Goal: Information Seeking & Learning: Learn about a topic

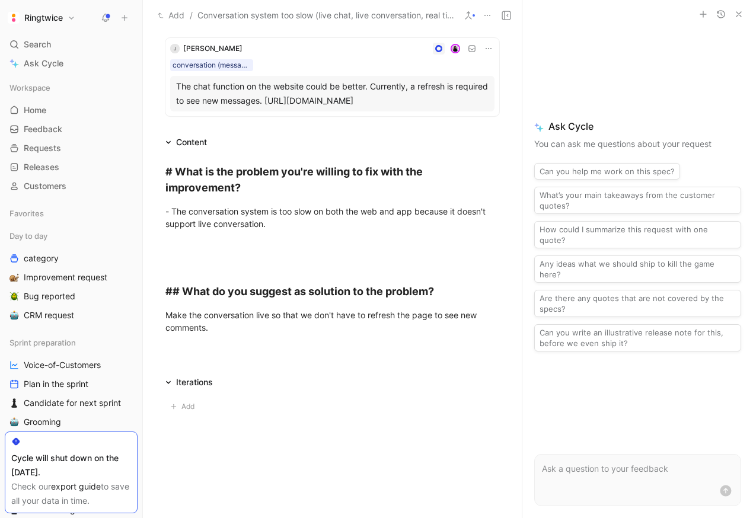
scroll to position [659, 0]
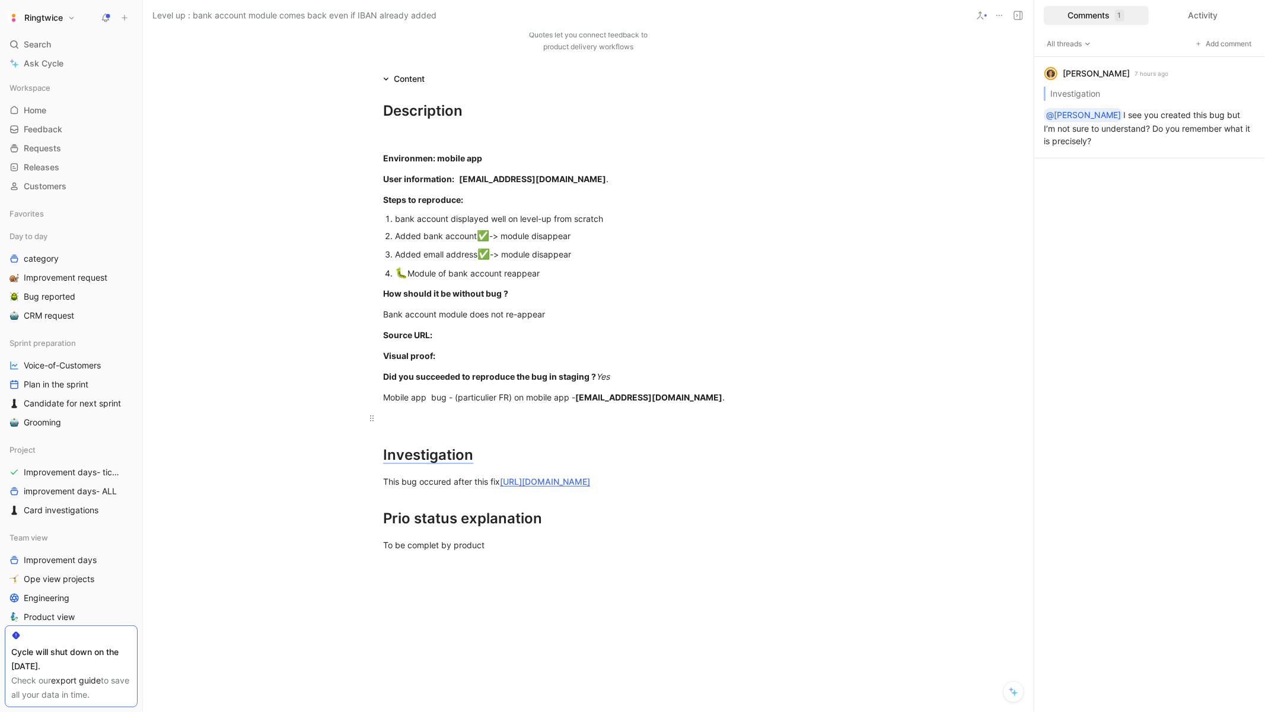
scroll to position [199, 0]
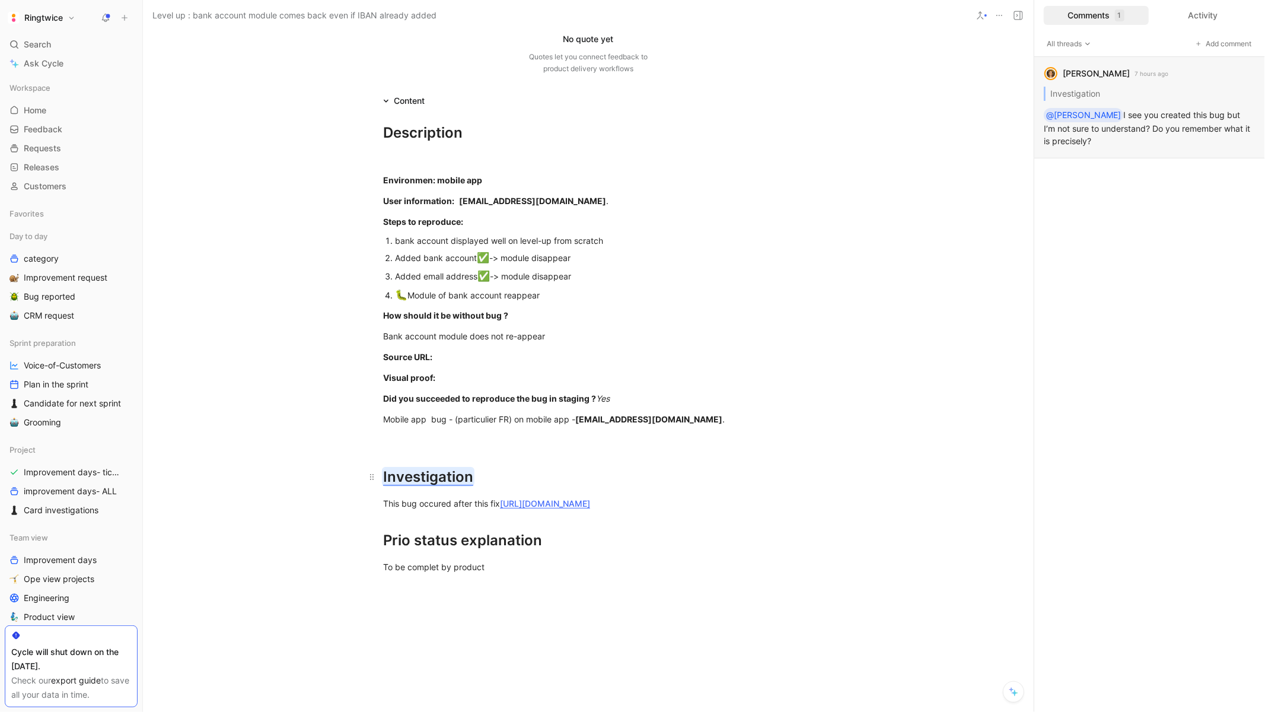
click at [439, 473] on mark "Investigation" at bounding box center [428, 476] width 90 height 17
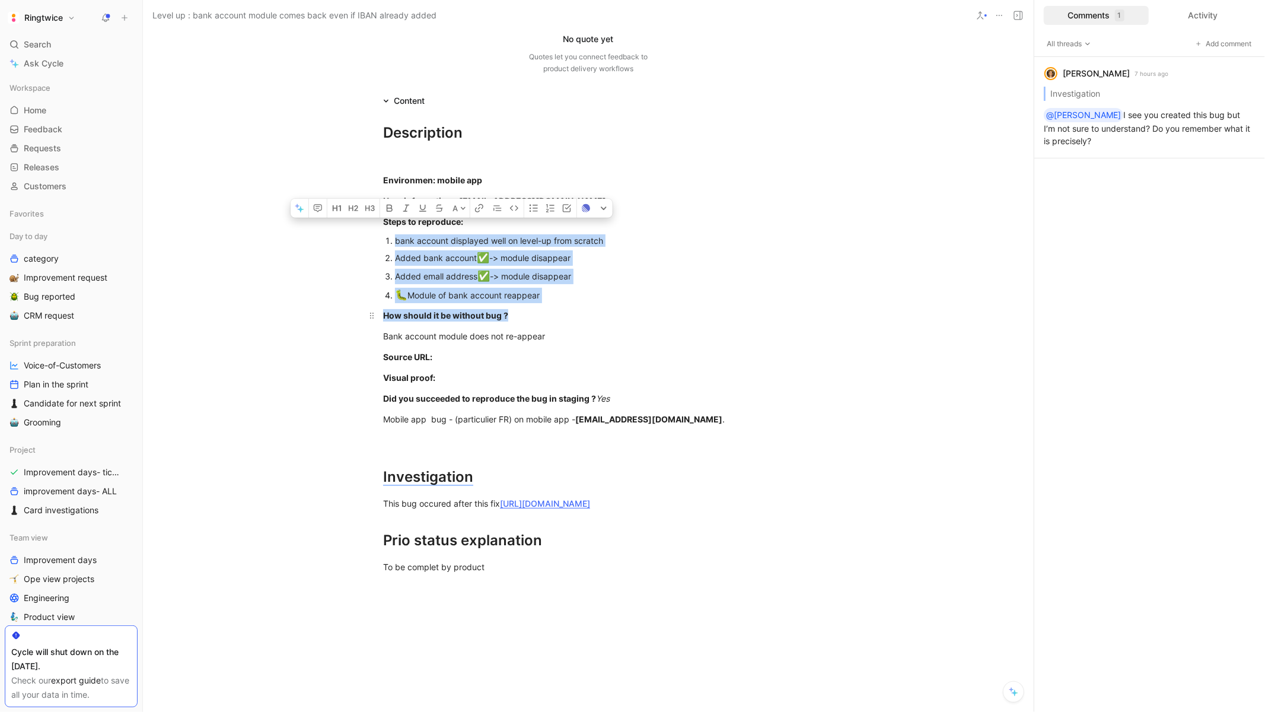
drag, startPoint x: 394, startPoint y: 235, endPoint x: 531, endPoint y: 309, distance: 155.7
click at [531, 309] on div "Description Environmen: mobile app User information: [EMAIL_ADDRESS][DOMAIN_NAM…" at bounding box center [588, 347] width 891 height 478
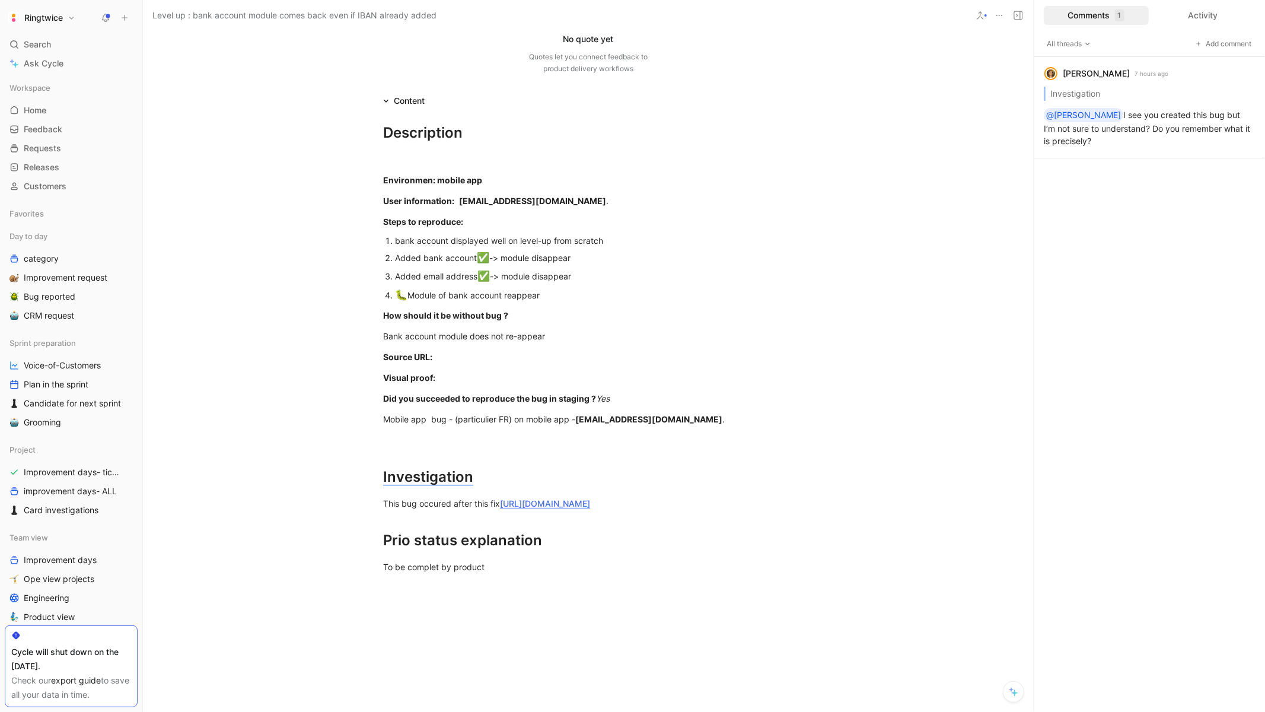
click at [570, 302] on p "🐛 Module of bank account reappear" at bounding box center [594, 295] width 398 height 19
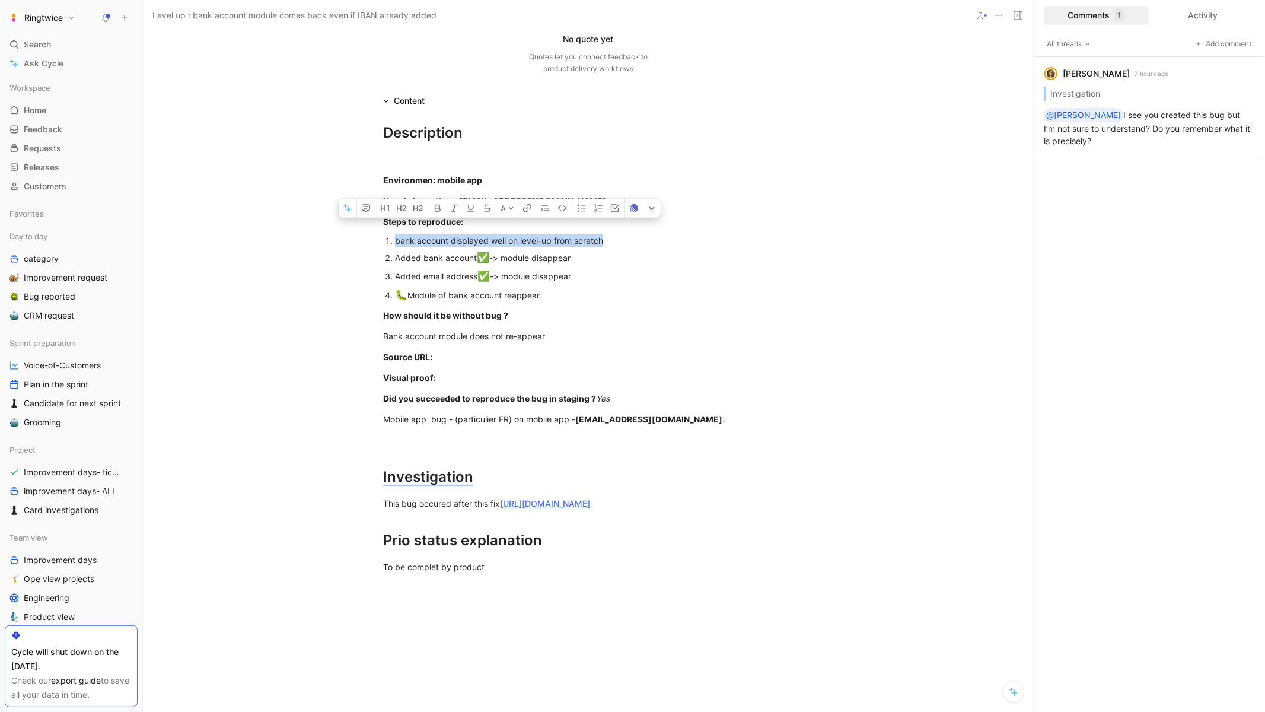
drag, startPoint x: 397, startPoint y: 238, endPoint x: 435, endPoint y: 246, distance: 39.3
click at [435, 246] on p "bank account displayed well on level-up from scratch" at bounding box center [594, 240] width 398 height 16
click at [484, 299] on div "🐛 Module of bank account reappear" at bounding box center [594, 295] width 398 height 15
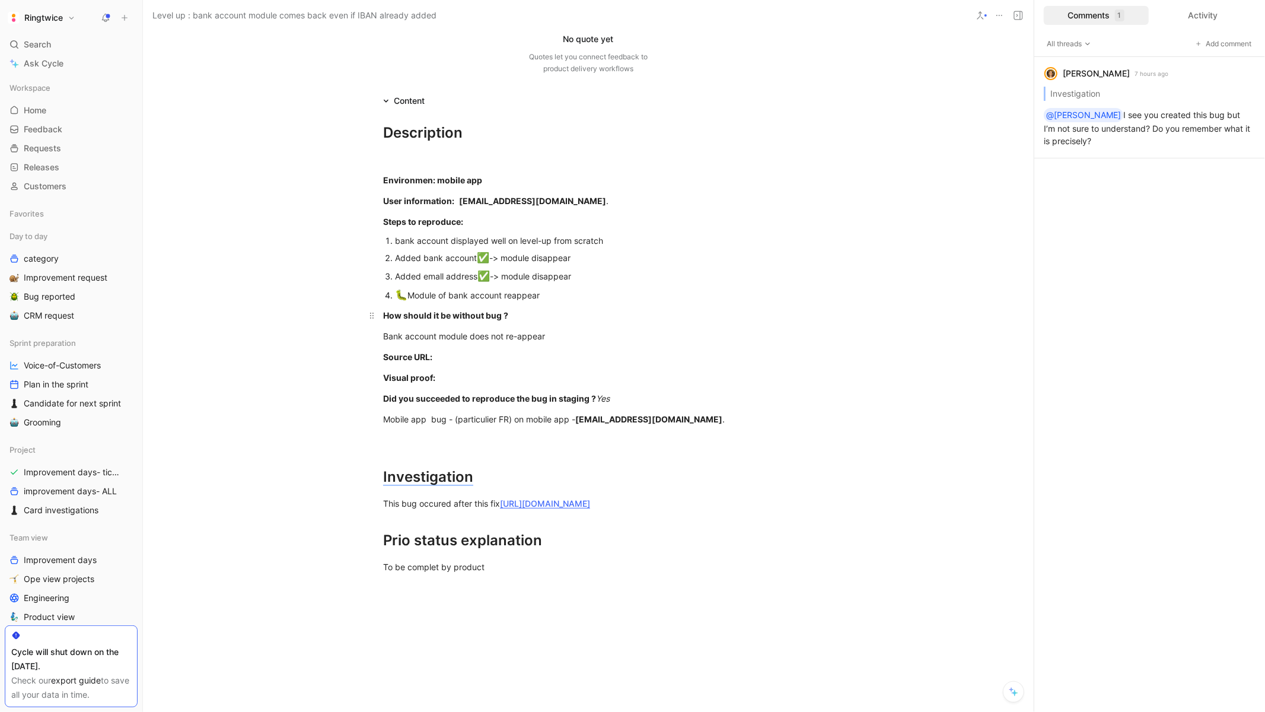
scroll to position [206, 0]
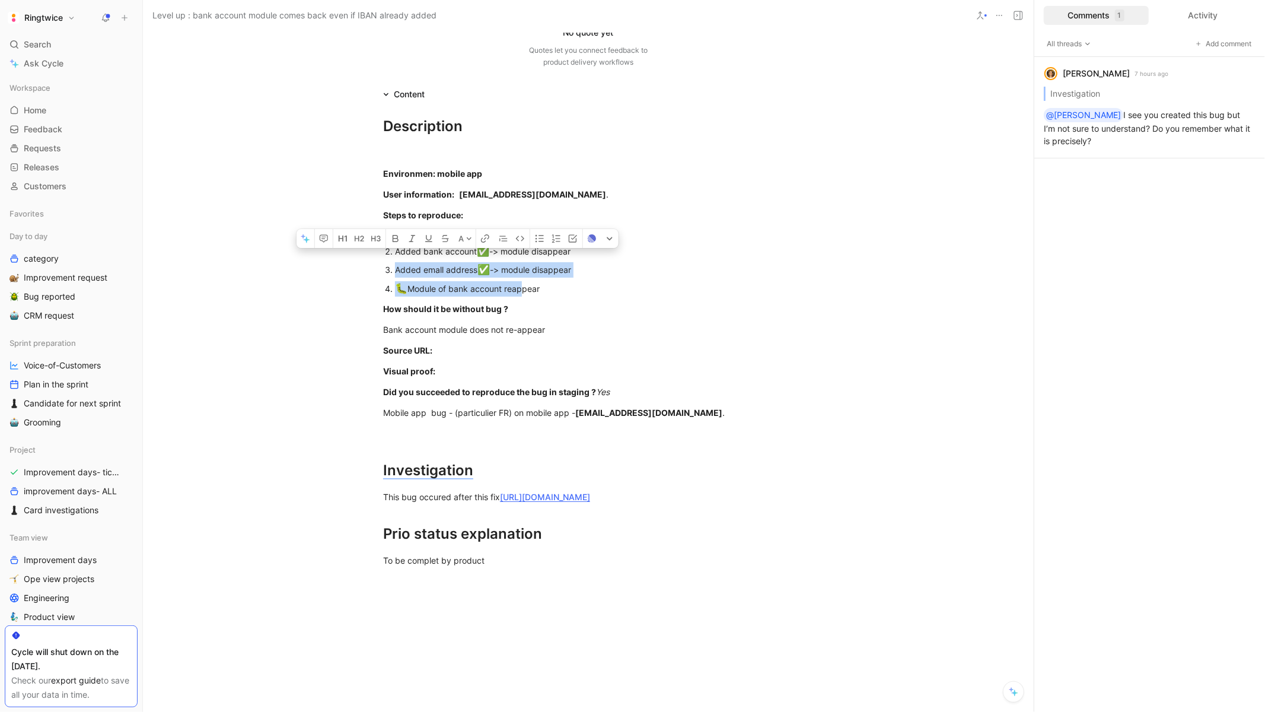
drag, startPoint x: 395, startPoint y: 267, endPoint x: 518, endPoint y: 280, distance: 124.0
click at [518, 281] on ol "bank account displayed well on level-up from scratch Added bank account ✅ -> mo…" at bounding box center [588, 262] width 455 height 72
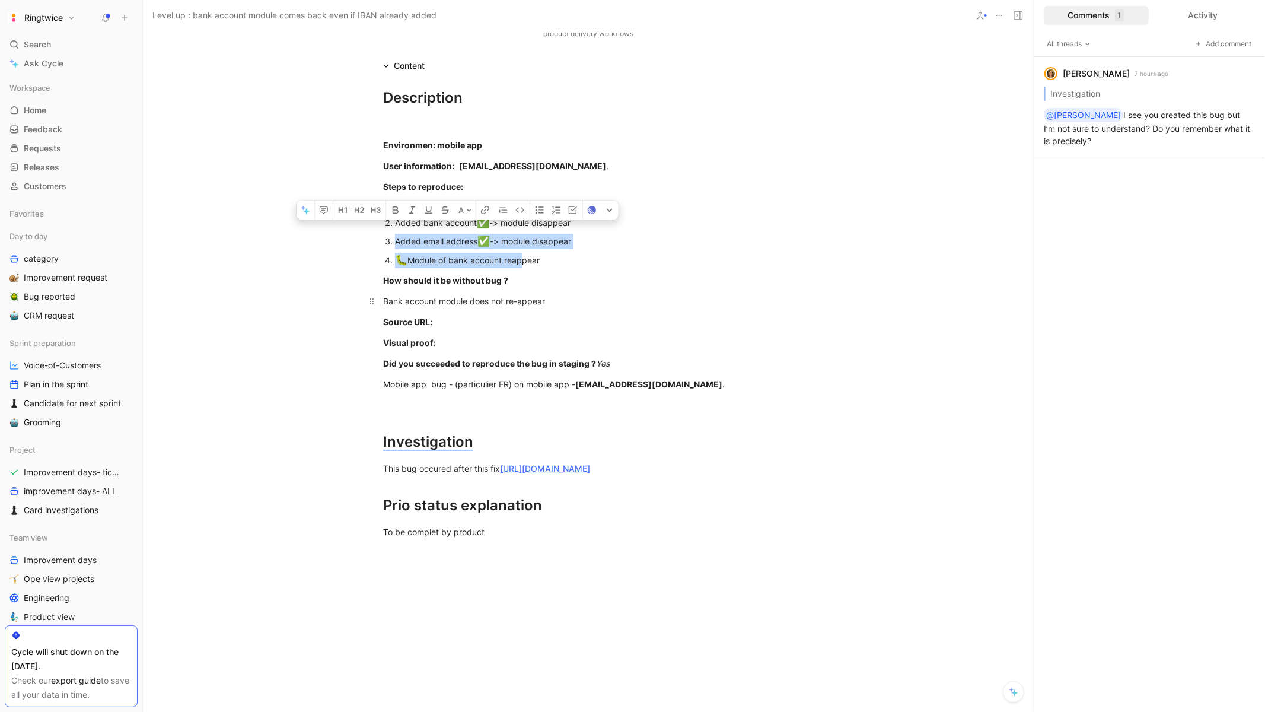
scroll to position [235, 0]
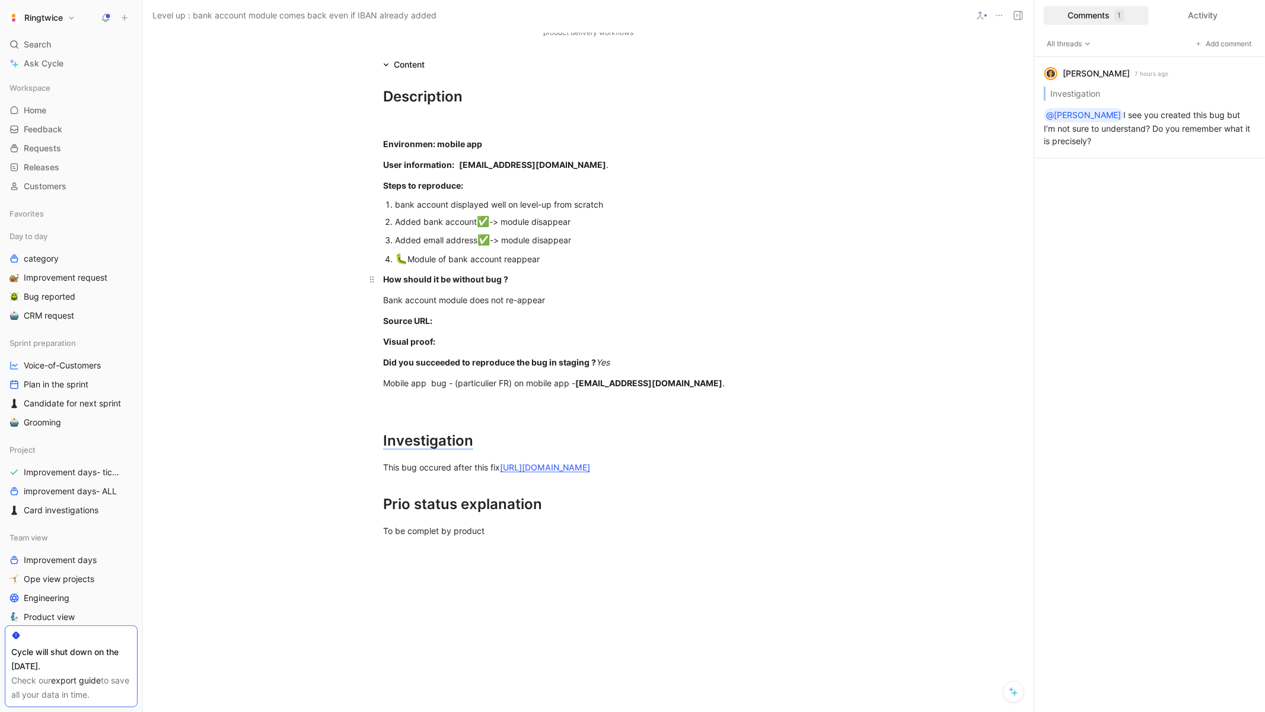
click at [528, 271] on p "How should it be without bug ?" at bounding box center [588, 279] width 455 height 20
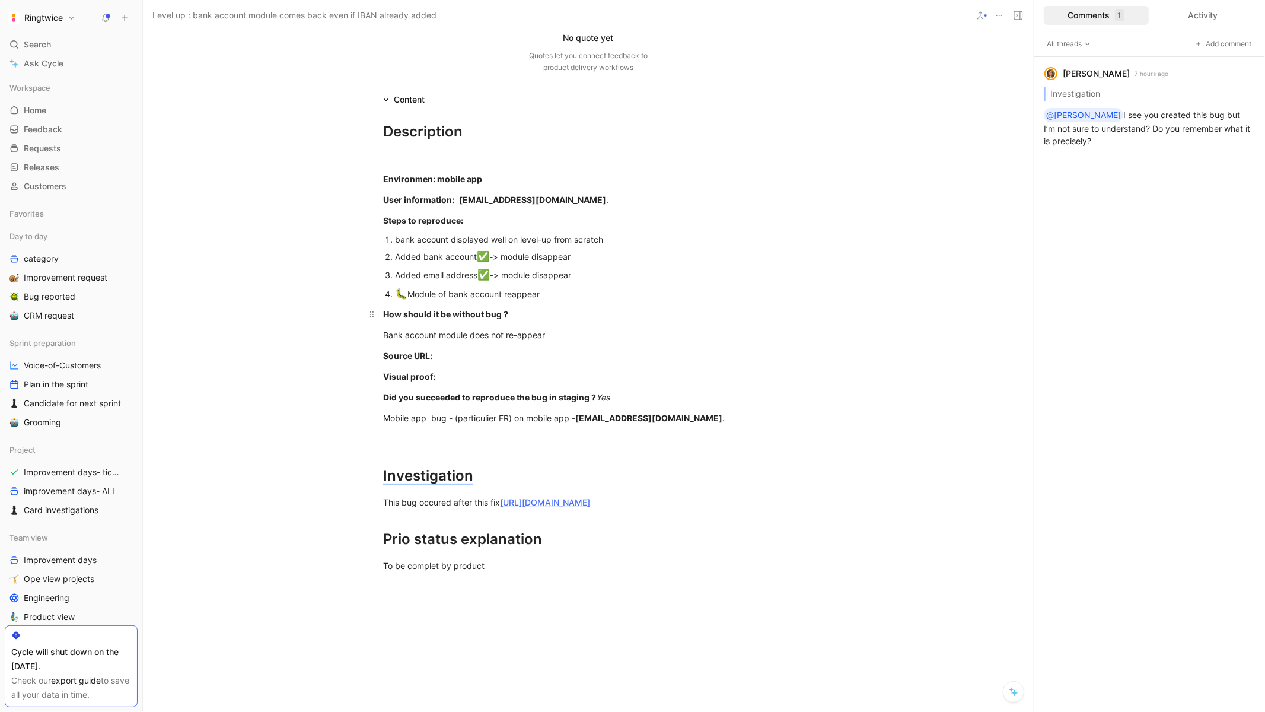
scroll to position [174, 0]
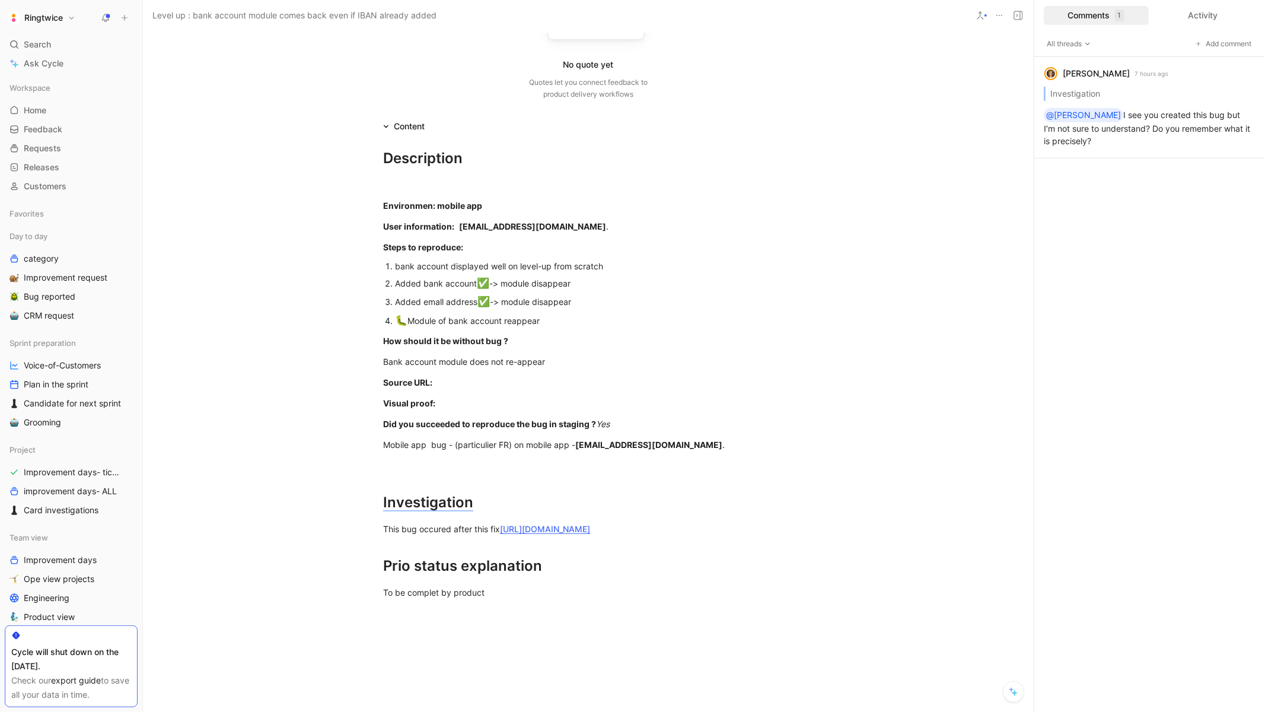
click at [497, 266] on div "bank account displayed well on level-up from scratch" at bounding box center [594, 266] width 398 height 12
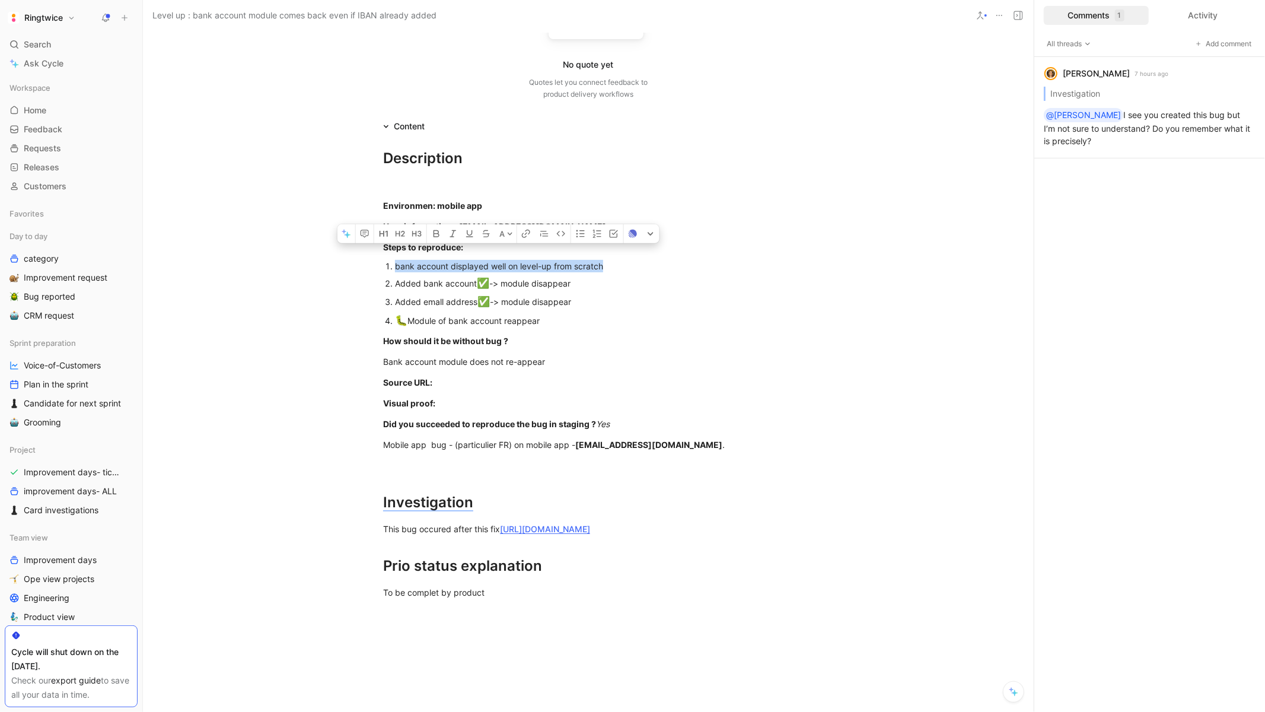
click at [497, 266] on div "bank account displayed well on level-up from scratch" at bounding box center [594, 266] width 398 height 12
click at [512, 288] on div "Added bank account ✅ -> module disappear" at bounding box center [594, 283] width 398 height 15
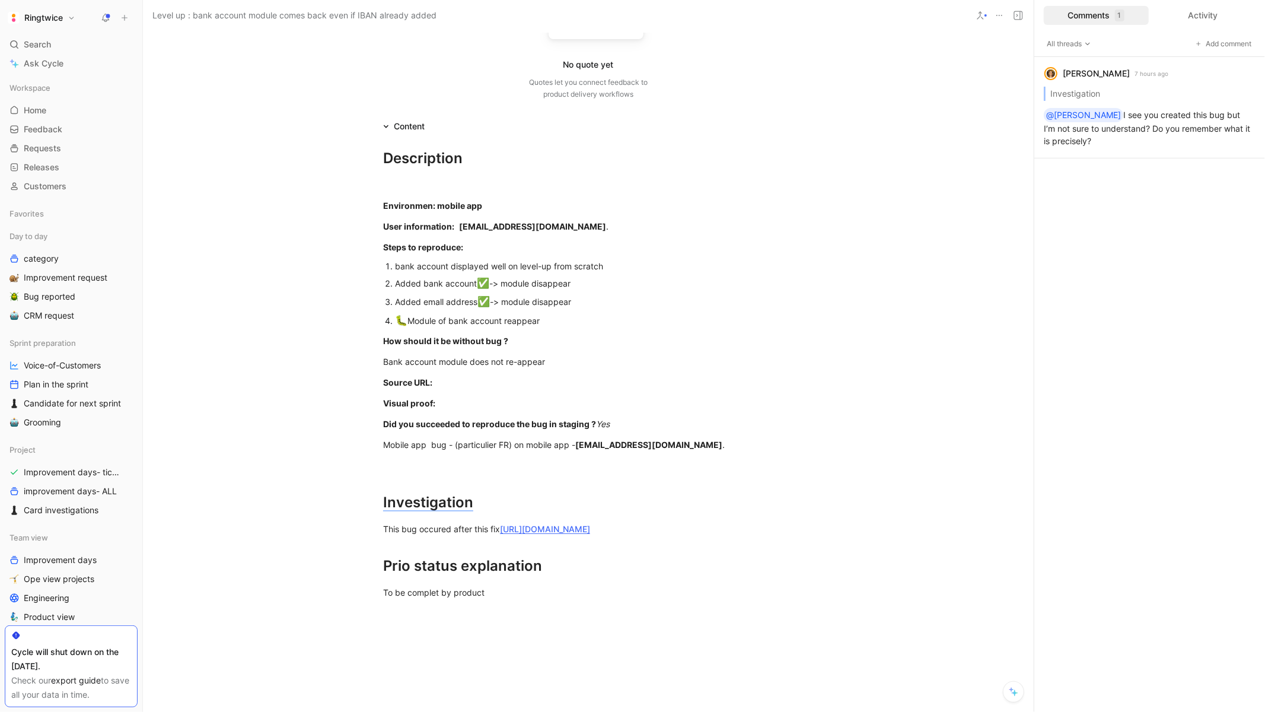
click at [512, 285] on div "Added bank account ✅ -> module disappear" at bounding box center [594, 283] width 398 height 15
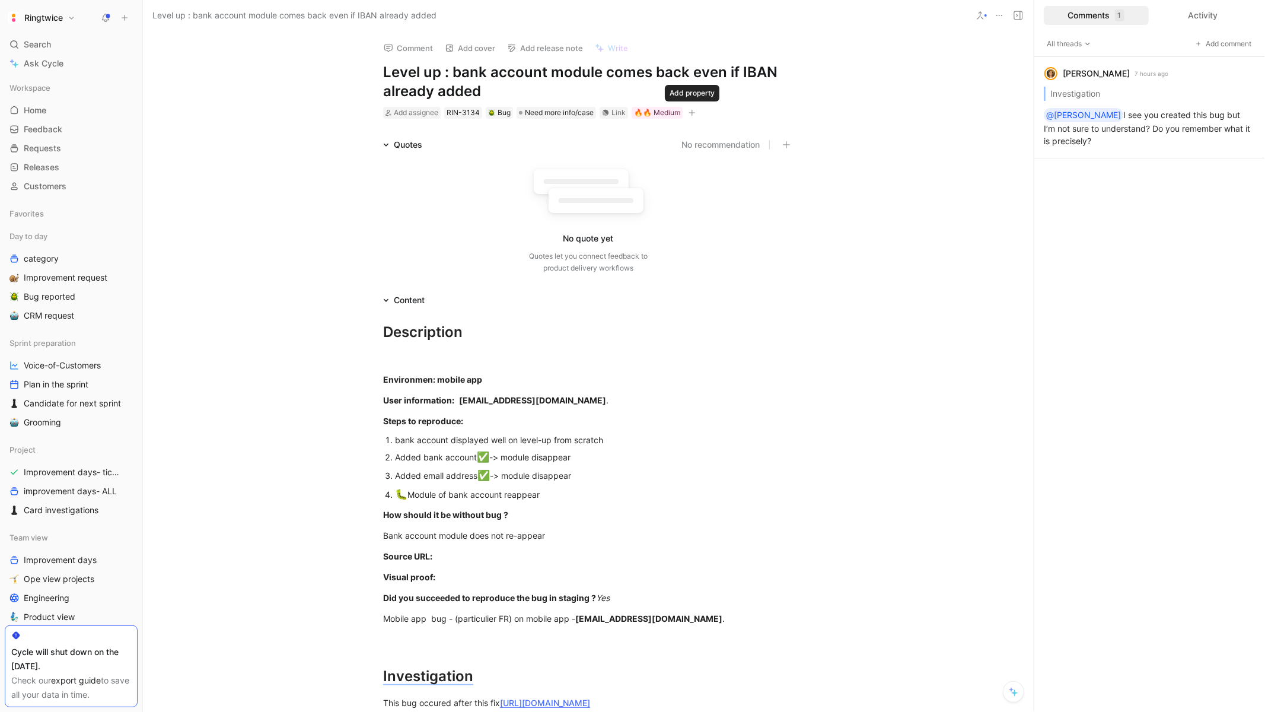
click at [700, 116] on div "Add assignee RIN-3134 Bug Need more info/case Link 🔥🔥 Medium" at bounding box center [588, 113] width 413 height 14
click at [694, 113] on icon "button" at bounding box center [691, 112] width 7 height 7
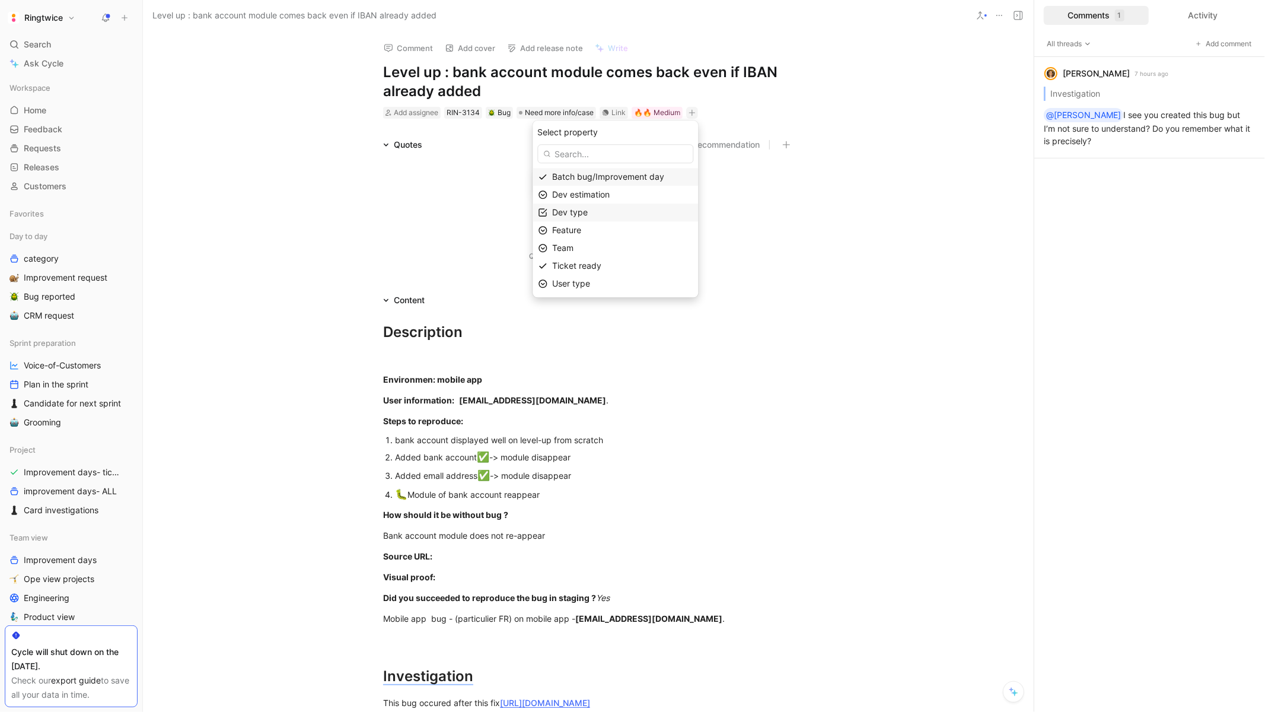
click at [588, 210] on span "Dev type" at bounding box center [570, 212] width 36 height 10
click at [660, 177] on div at bounding box center [655, 178] width 17 height 11
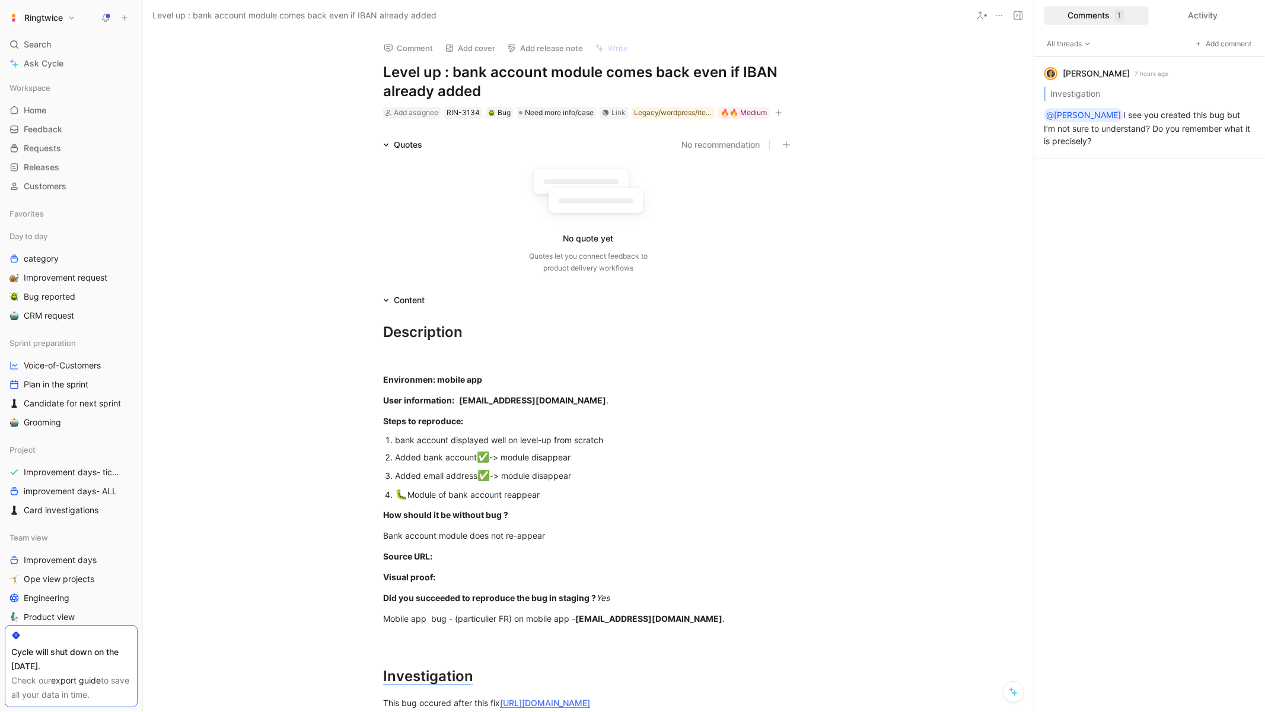
scroll to position [77, 0]
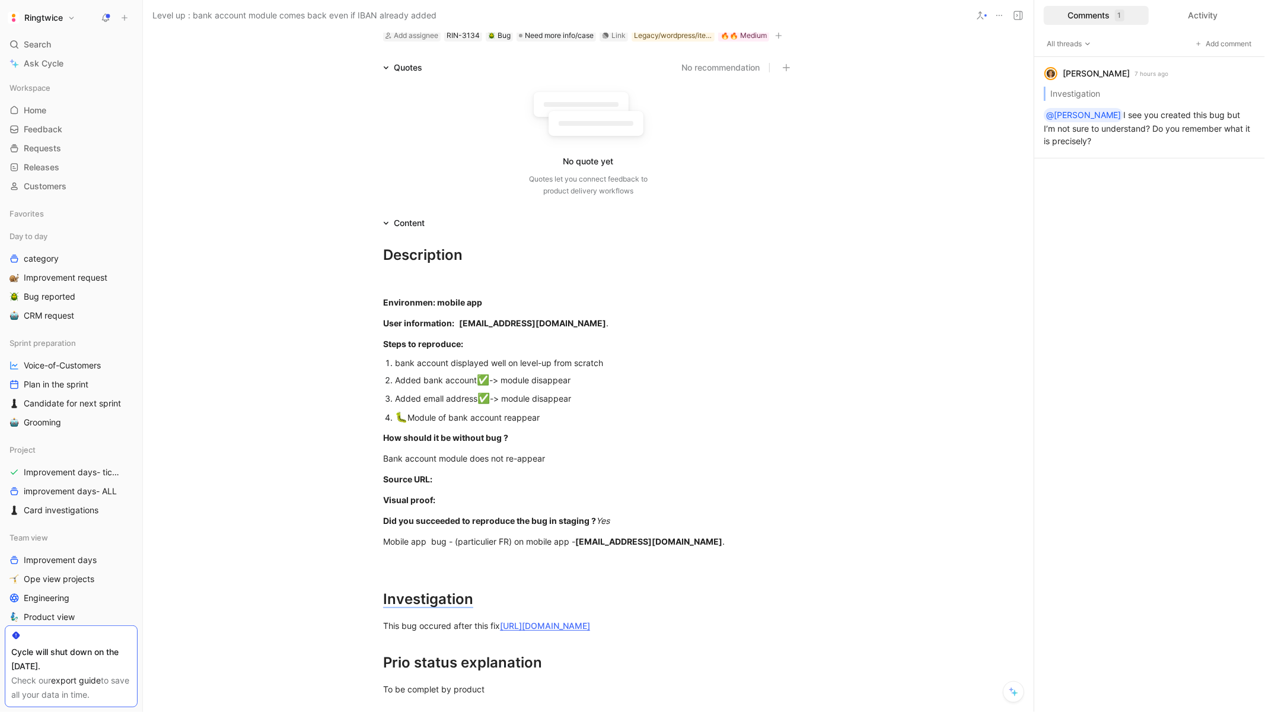
click at [485, 332] on div "Description Environmen: mobile app User information: [EMAIL_ADDRESS][DOMAIN_NAM…" at bounding box center [588, 469] width 891 height 478
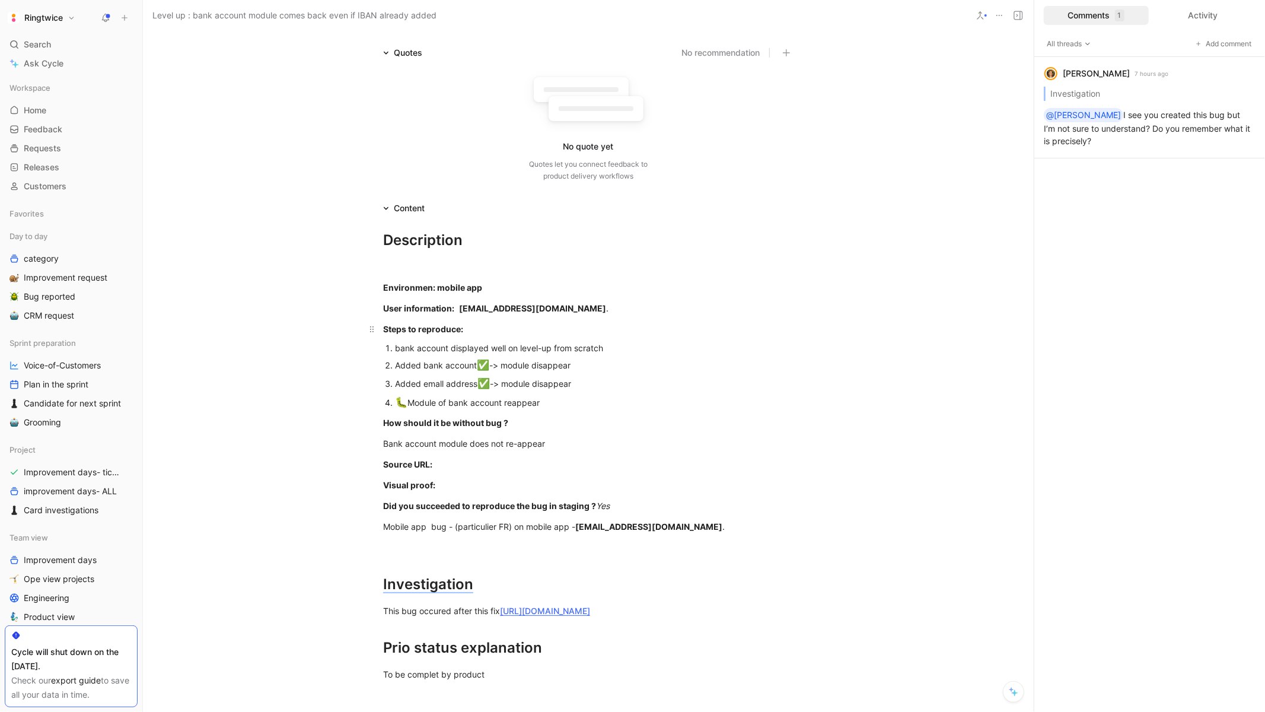
click at [492, 330] on div "Steps to reproduce:" at bounding box center [588, 329] width 410 height 12
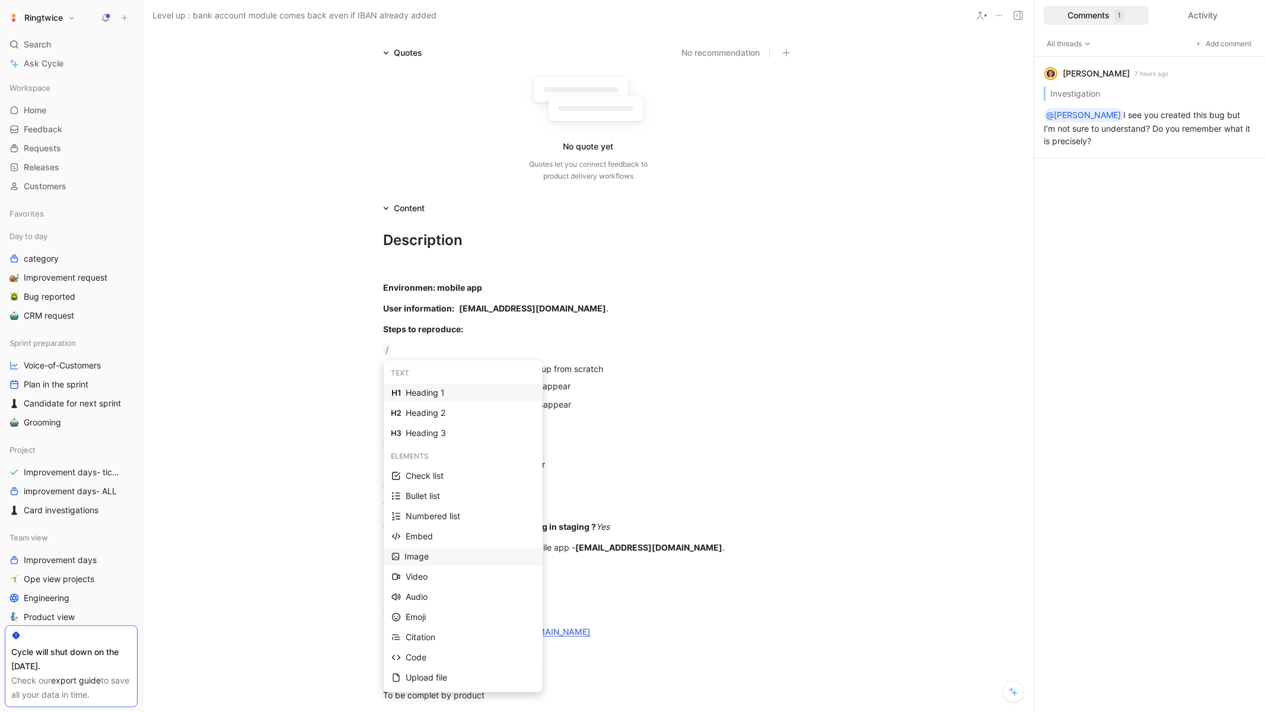
click at [435, 550] on div "Image" at bounding box center [469, 556] width 130 height 14
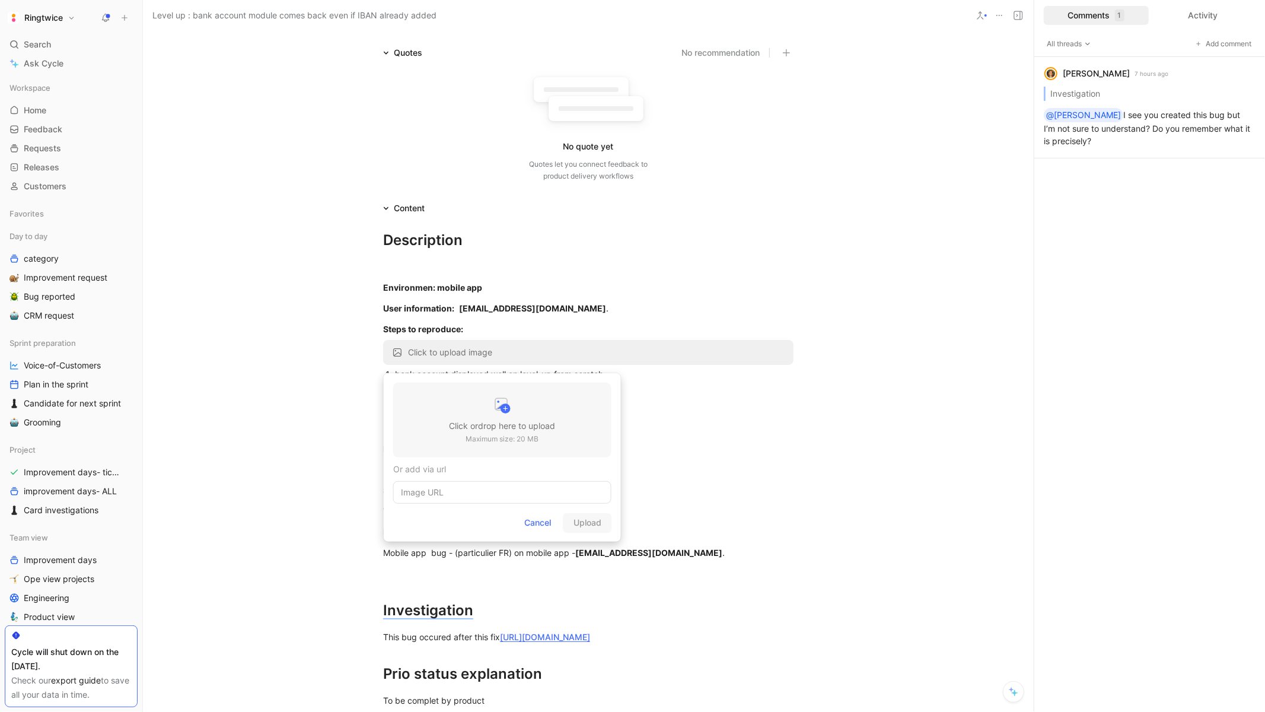
click at [512, 410] on div at bounding box center [502, 407] width 106 height 24
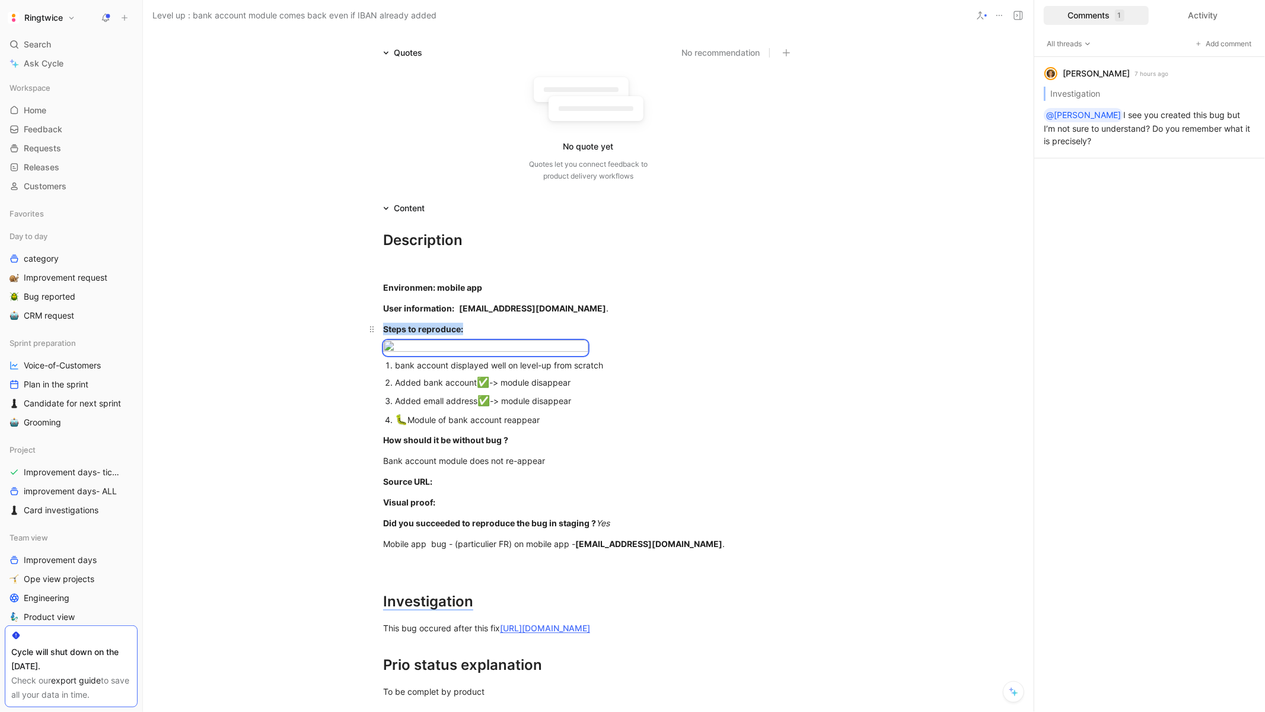
click at [488, 331] on div "Steps to reproduce:" at bounding box center [588, 329] width 410 height 12
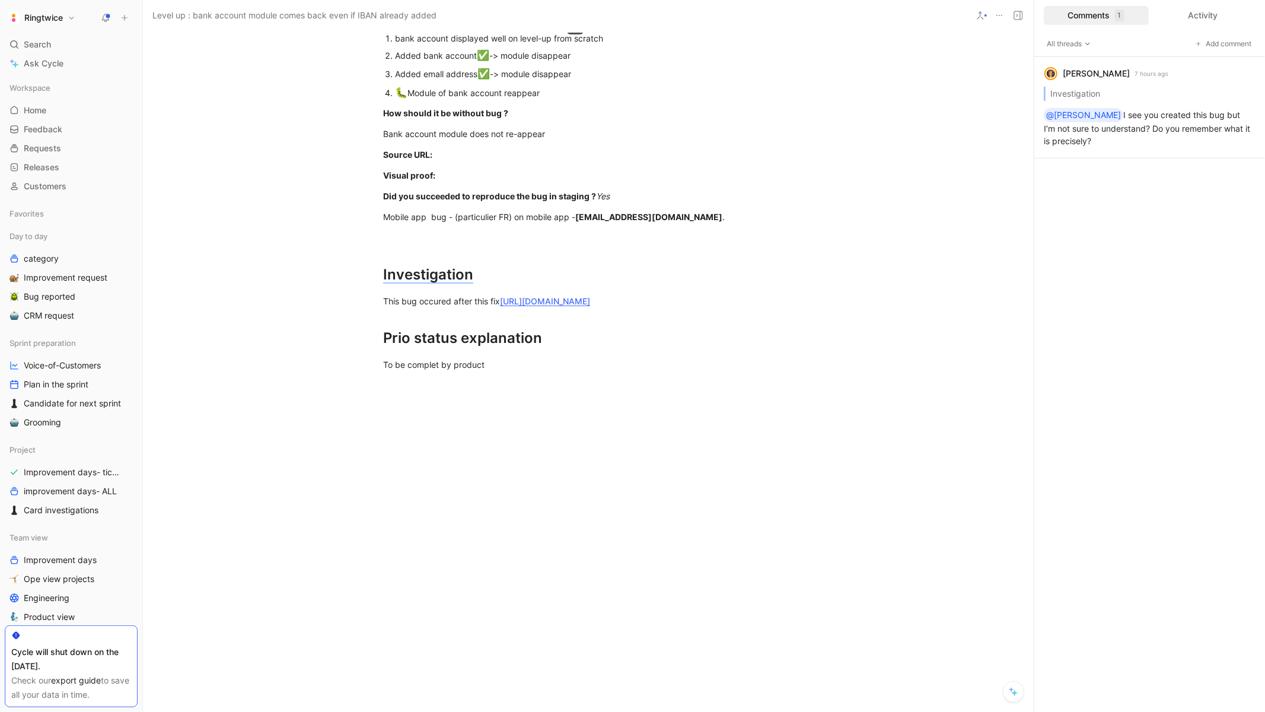
scroll to position [558, 0]
click at [544, 296] on link "[URL][DOMAIN_NAME]" at bounding box center [545, 301] width 90 height 10
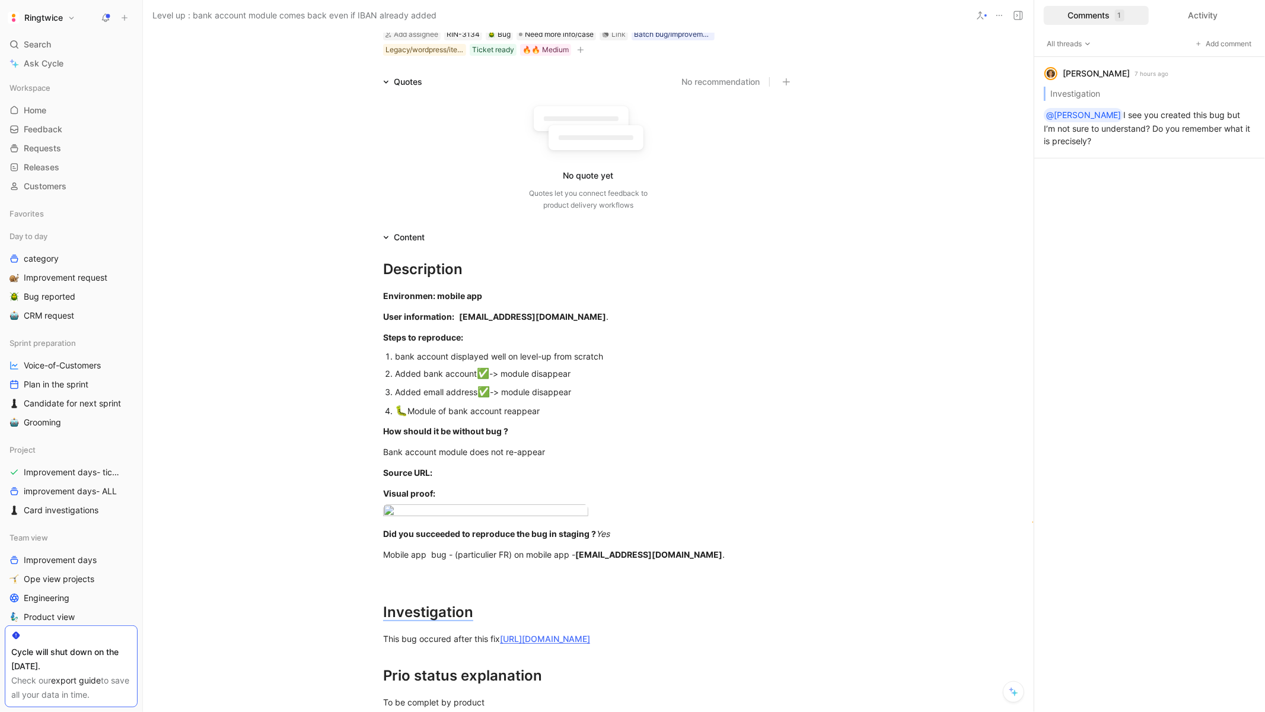
scroll to position [0, 0]
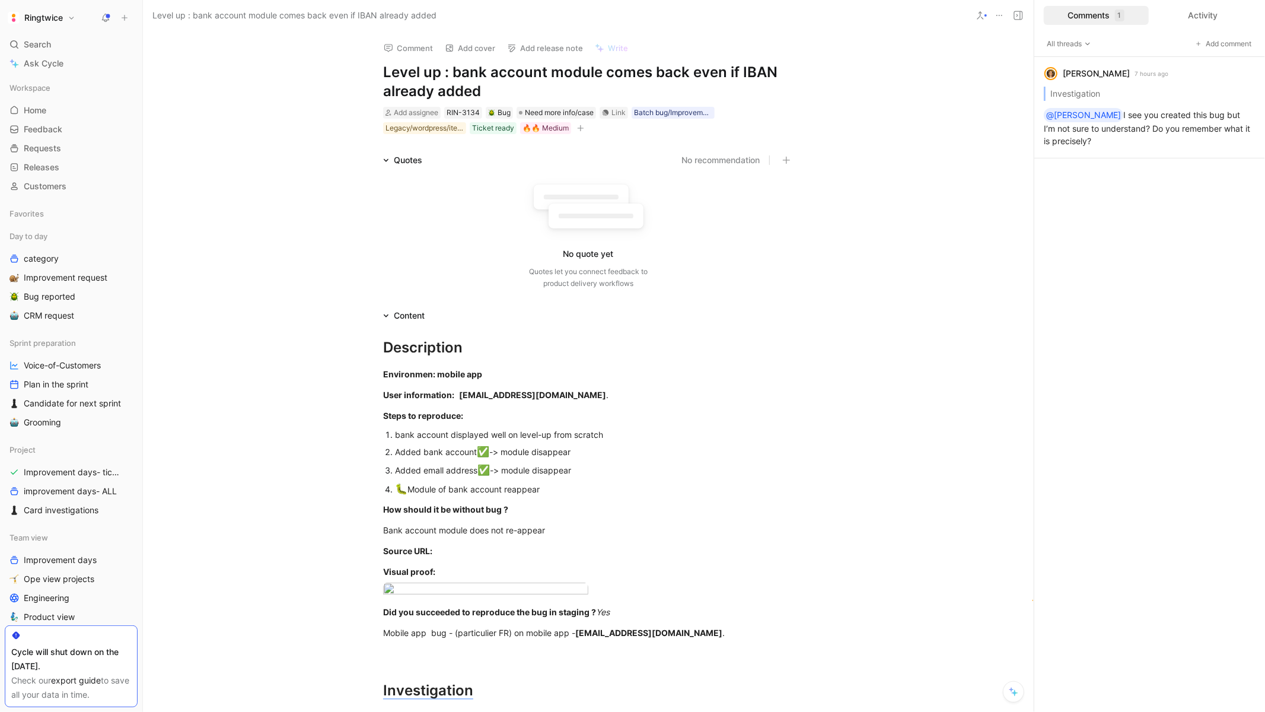
click at [106, 14] on icon at bounding box center [105, 17] width 9 height 9
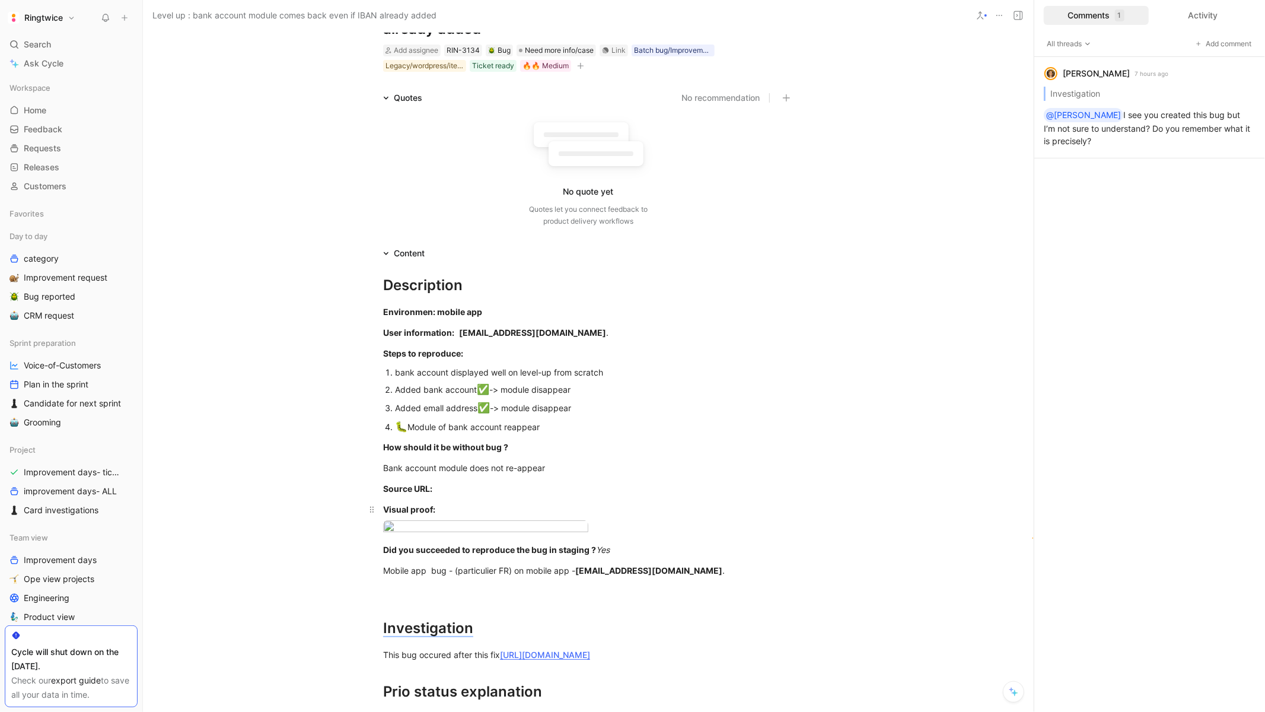
scroll to position [78, 0]
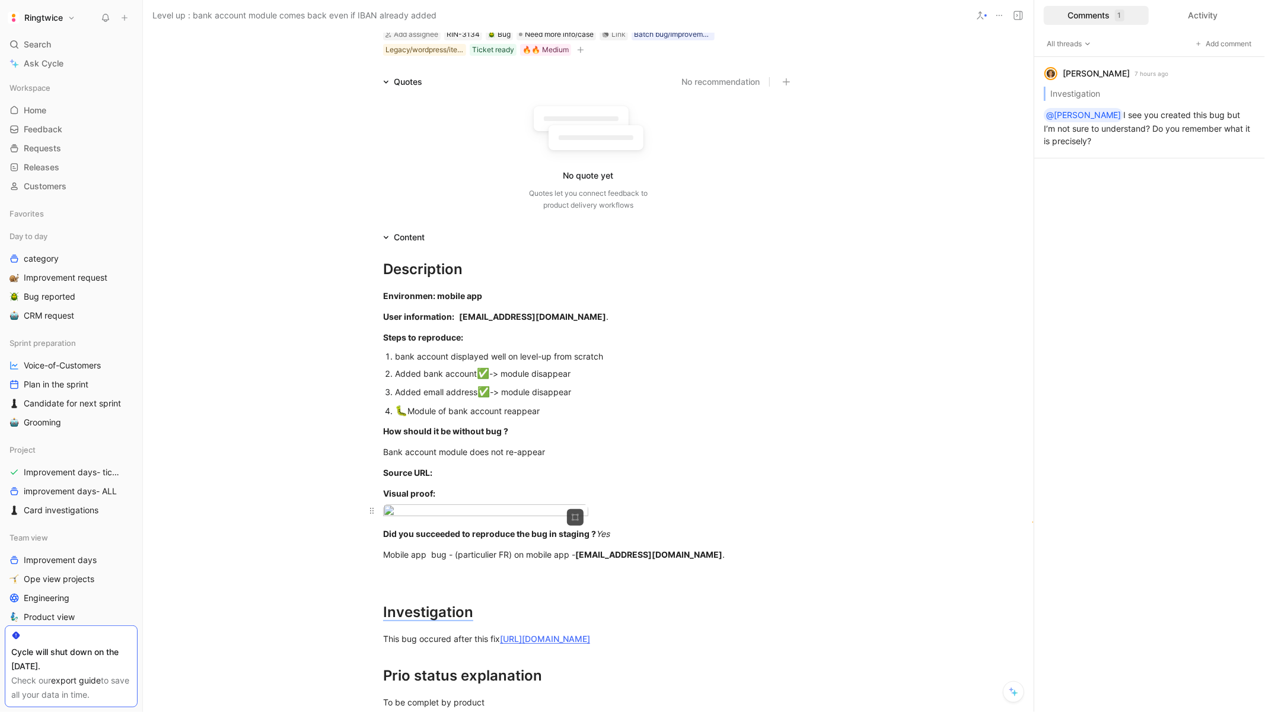
click at [496, 518] on body "Ringtwice Search ⌘ K Ask Cycle Workspace Home G then H Feedback G then F Reques…" at bounding box center [632, 356] width 1265 height 712
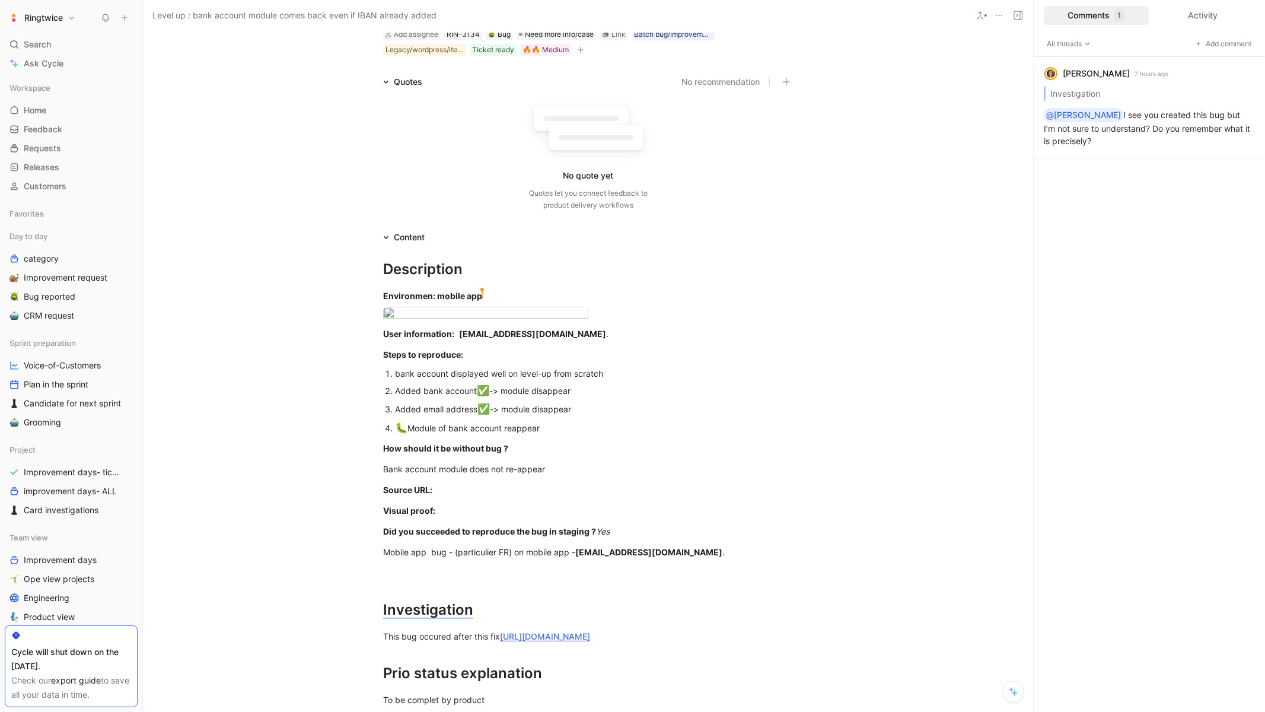
click at [588, 711] on div at bounding box center [632, 712] width 1265 height 0
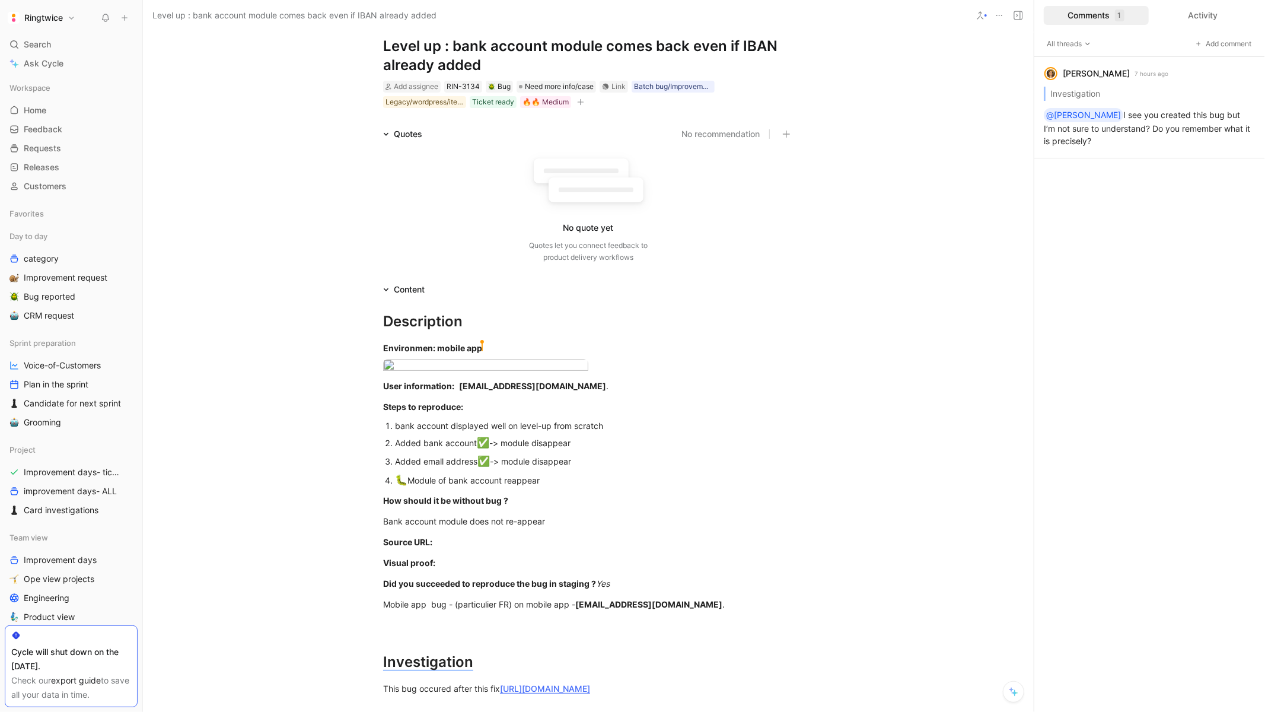
scroll to position [30, 0]
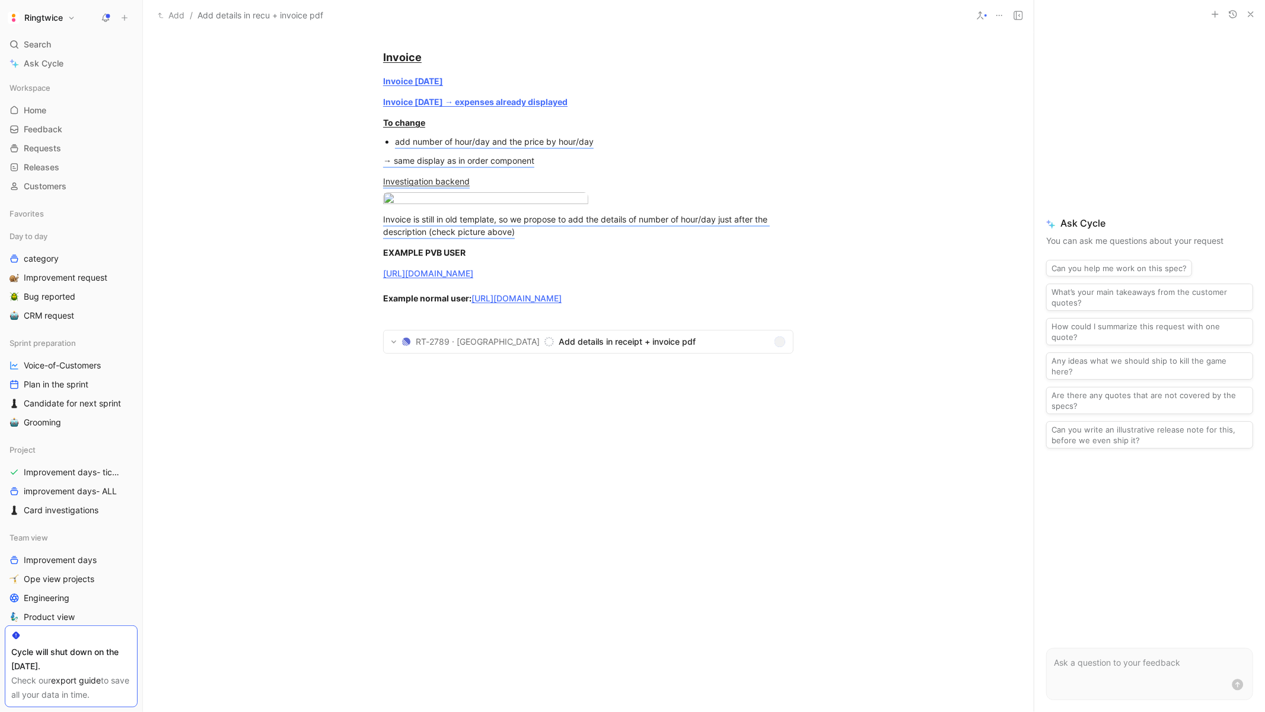
scroll to position [1658, 0]
